Goal: Information Seeking & Learning: Find specific fact

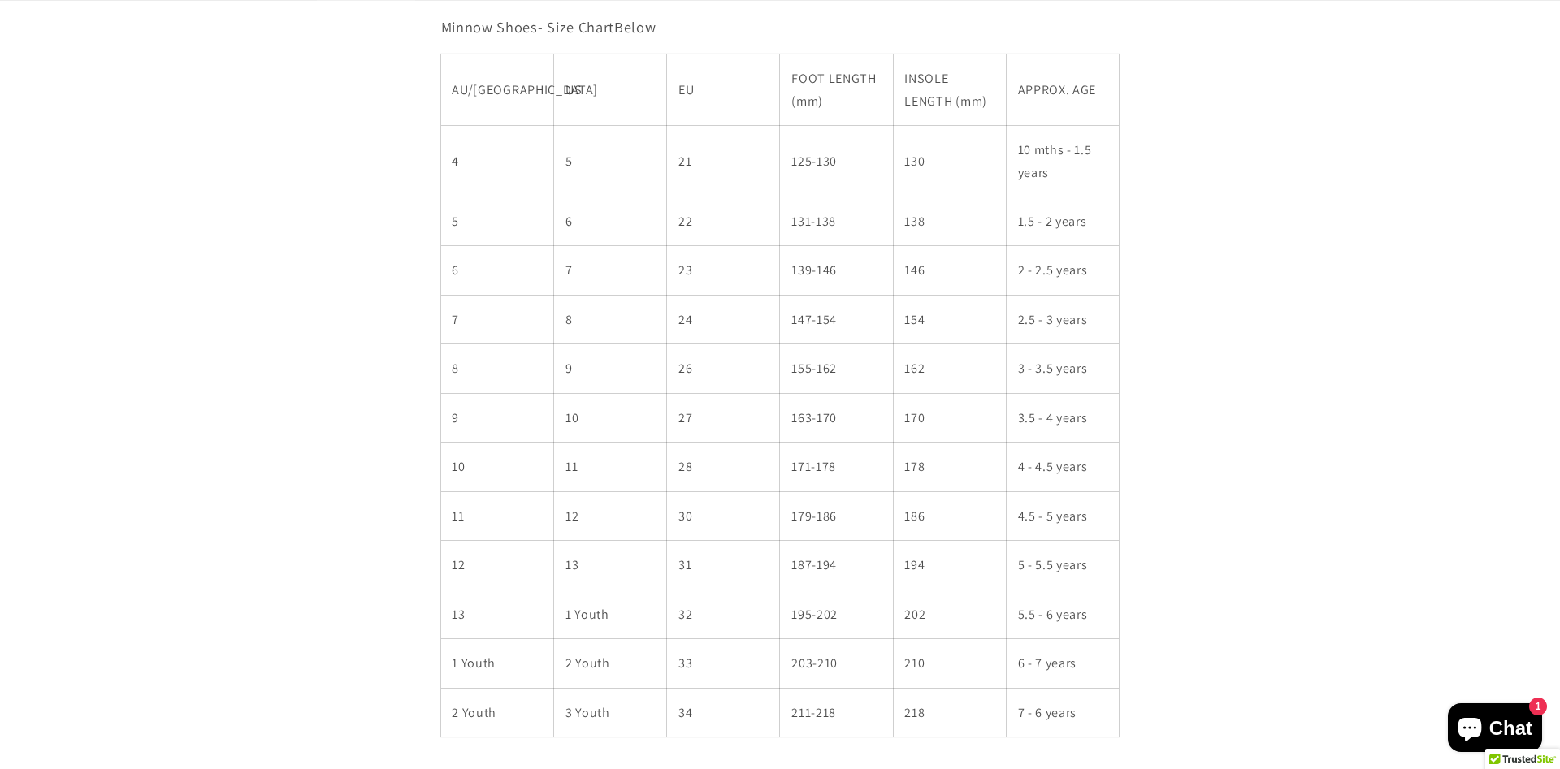
scroll to position [1077, 0]
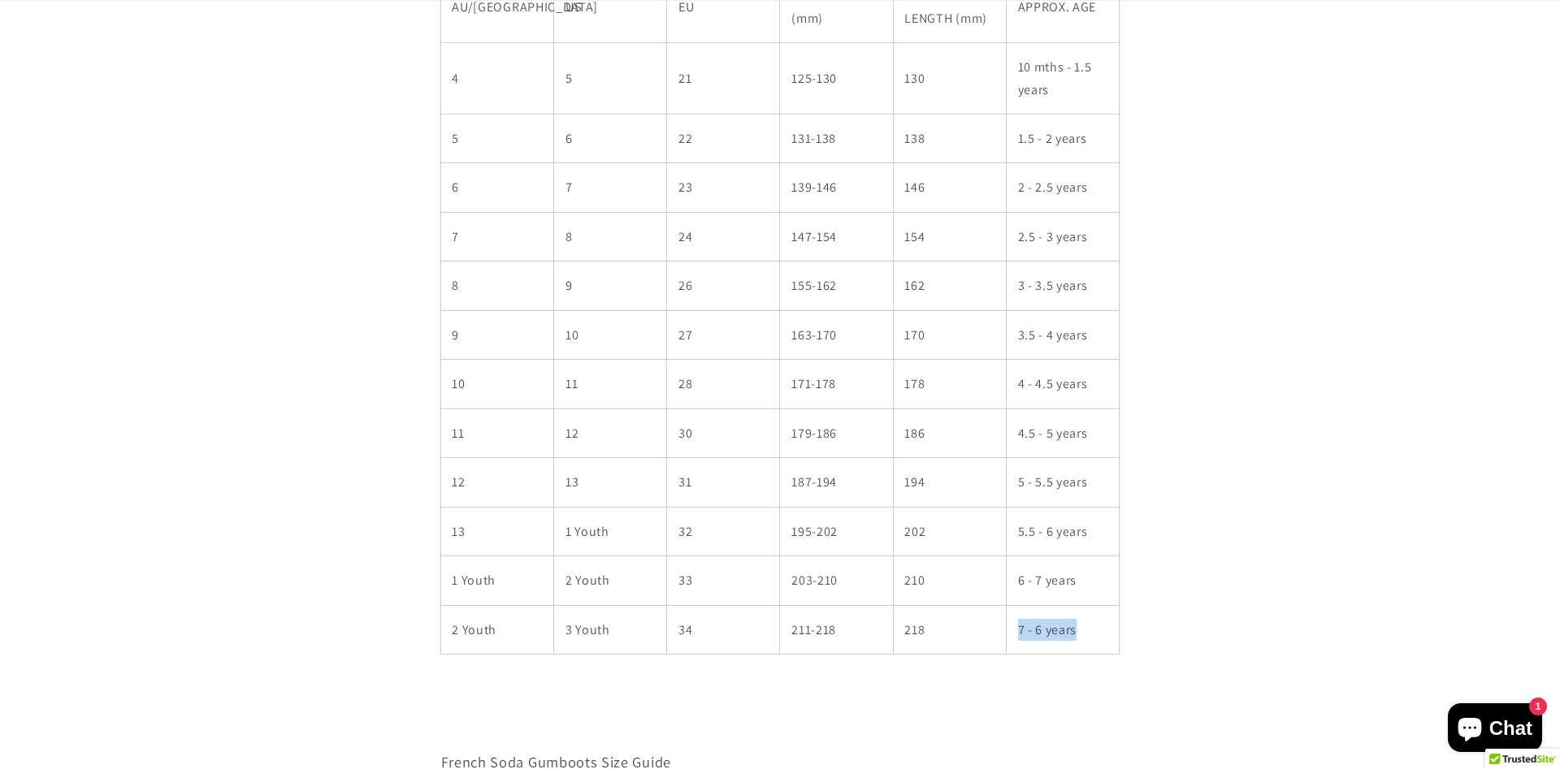
drag, startPoint x: 1018, startPoint y: 631, endPoint x: 1108, endPoint y: 630, distance: 90.2
click at [1108, 630] on td "7 - 6 years" at bounding box center [1062, 629] width 113 height 49
drag, startPoint x: 470, startPoint y: 630, endPoint x: 547, endPoint y: 630, distance: 77.2
click at [547, 630] on td "2 Youth" at bounding box center [497, 629] width 113 height 49
drag, startPoint x: 569, startPoint y: 633, endPoint x: 688, endPoint y: 632, distance: 118.6
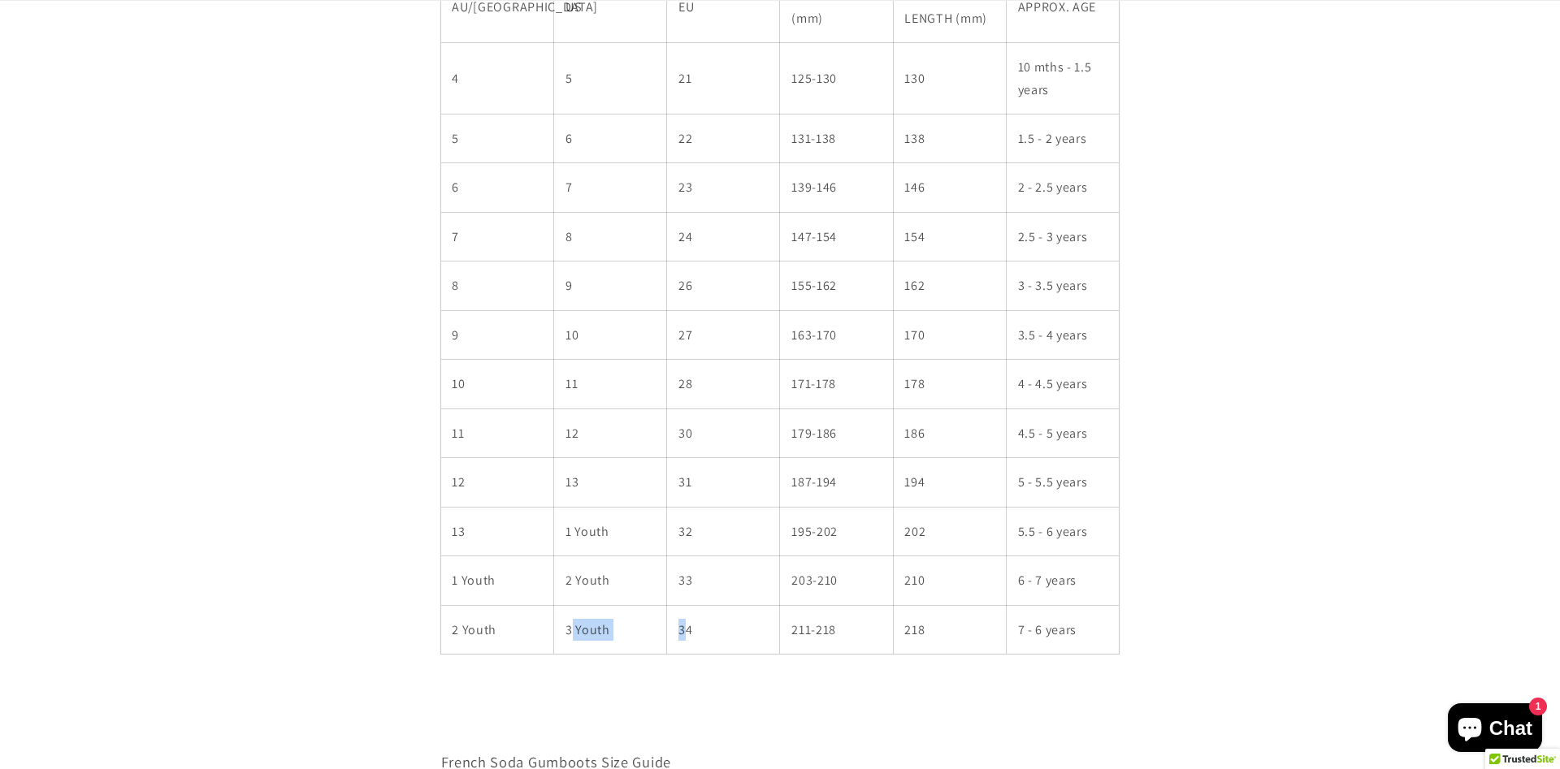
click at [688, 632] on tr "2 Youth 3 Youth 34 211-218 218 7 - 6 years" at bounding box center [780, 629] width 678 height 49
drag, startPoint x: 747, startPoint y: 636, endPoint x: 823, endPoint y: 636, distance: 75.5
click at [809, 636] on tr "2 Youth 3 Youth 34 211-218 218 7 - 6 years" at bounding box center [780, 629] width 678 height 49
drag, startPoint x: 941, startPoint y: 639, endPoint x: 898, endPoint y: 636, distance: 44.0
click at [904, 637] on td "218" at bounding box center [949, 629] width 113 height 49
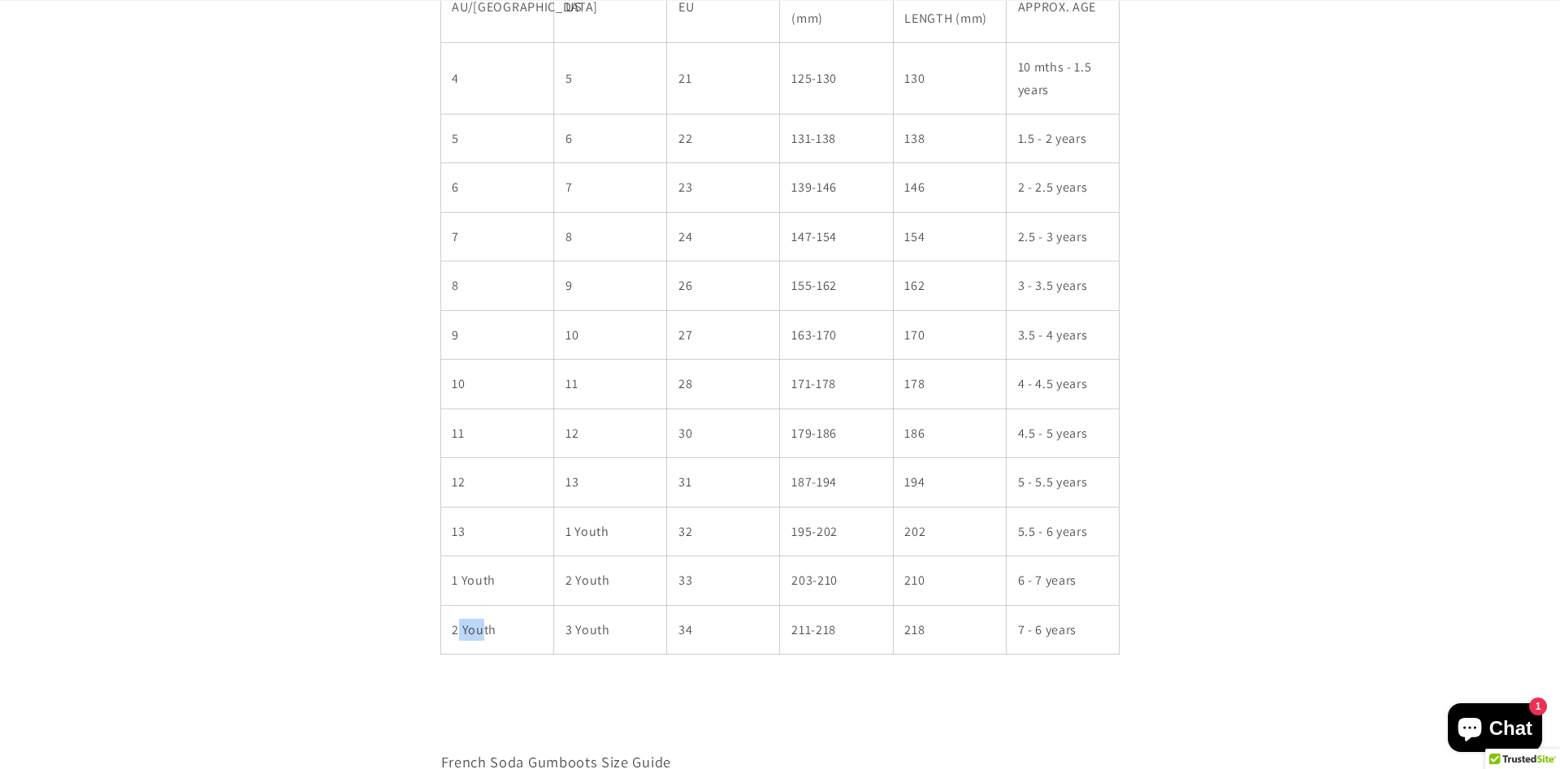
drag, startPoint x: 456, startPoint y: 629, endPoint x: 480, endPoint y: 628, distance: 24.4
click at [480, 628] on td "2 Youth" at bounding box center [497, 629] width 113 height 49
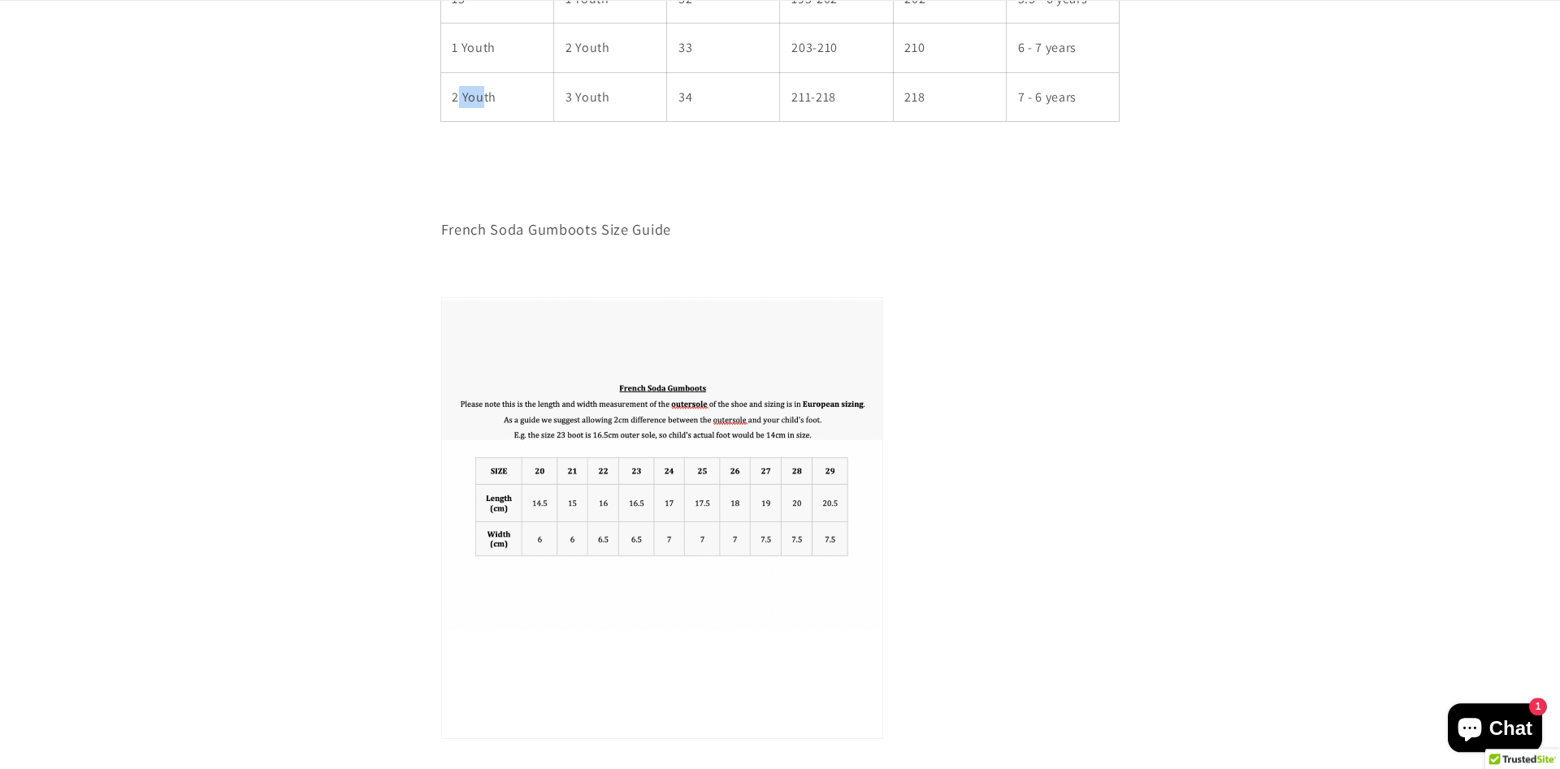
scroll to position [1988, 0]
